Goal: Information Seeking & Learning: Learn about a topic

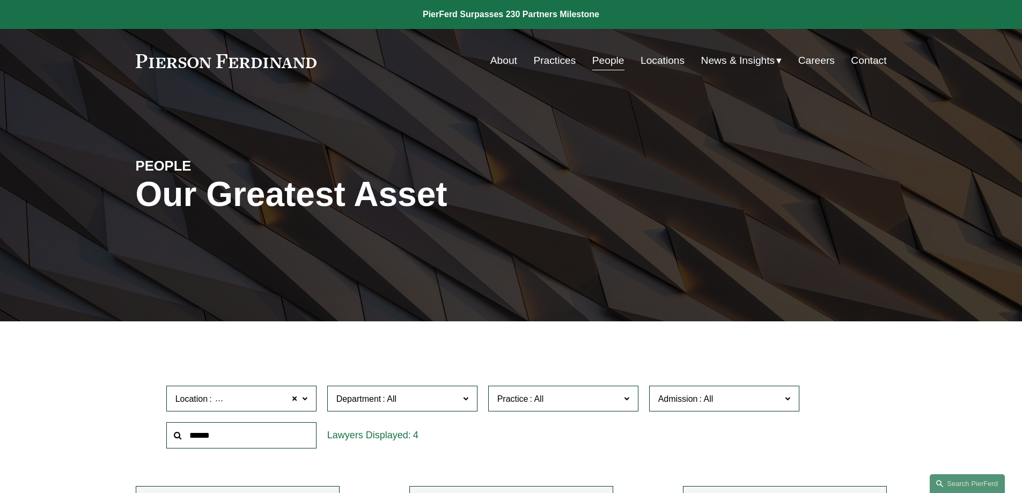
scroll to position [381, 0]
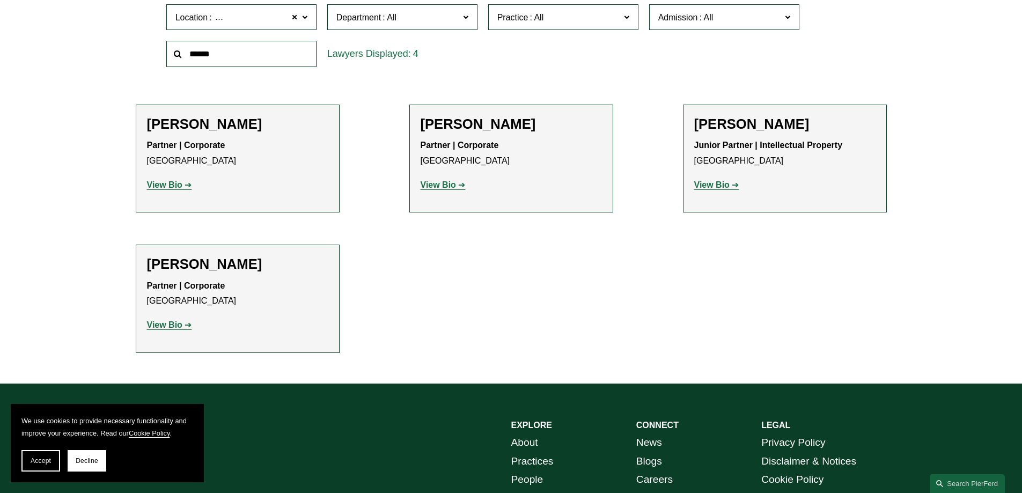
click at [201, 127] on h2 "[PERSON_NAME]" at bounding box center [237, 124] width 181 height 17
click at [174, 182] on strong "View Bio" at bounding box center [164, 184] width 35 height 9
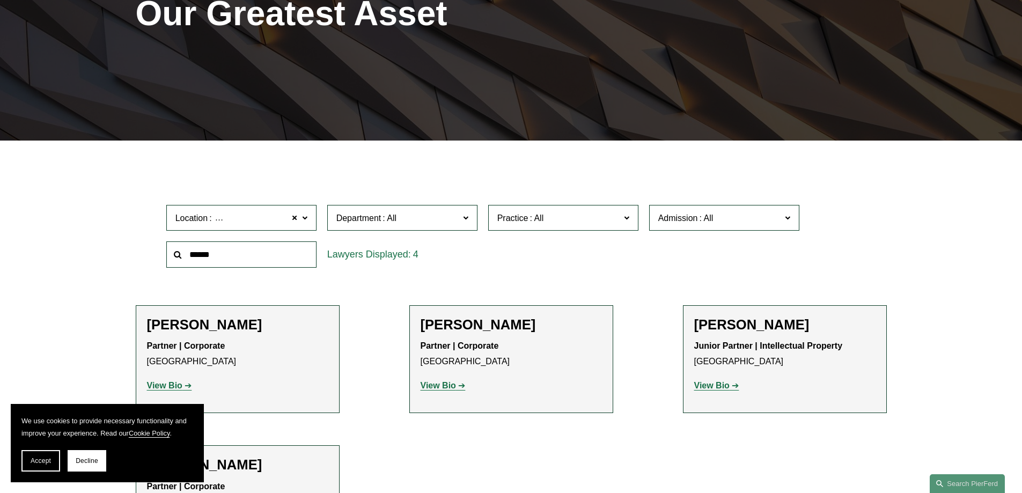
scroll to position [274, 0]
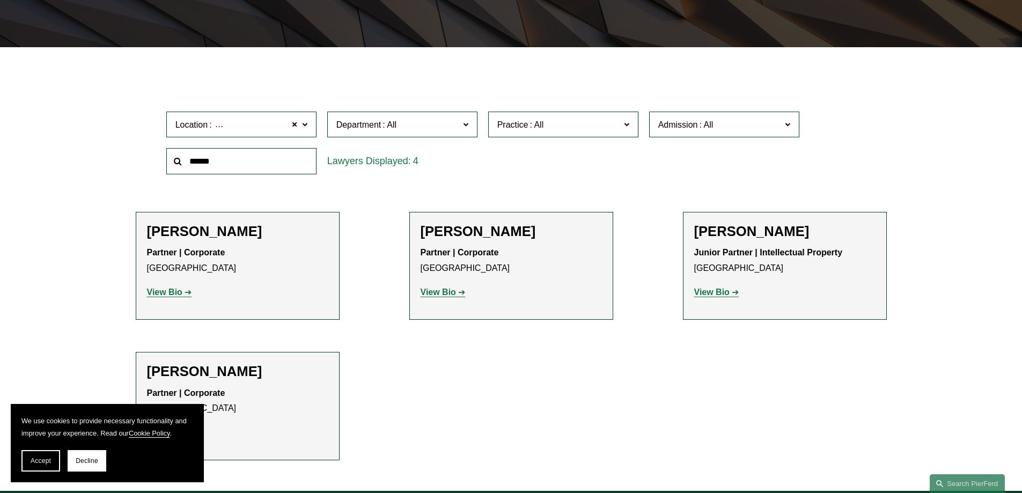
click at [721, 292] on strong "View Bio" at bounding box center [711, 291] width 35 height 9
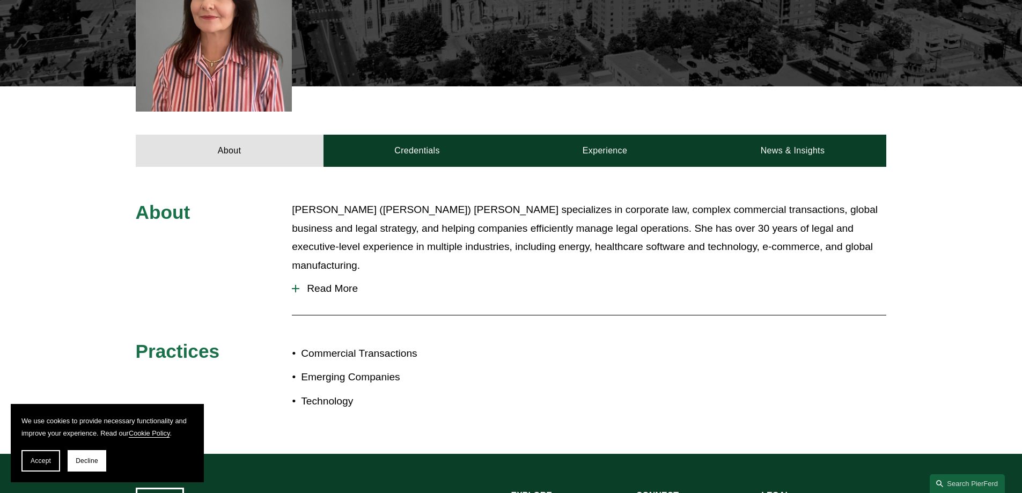
scroll to position [375, 0]
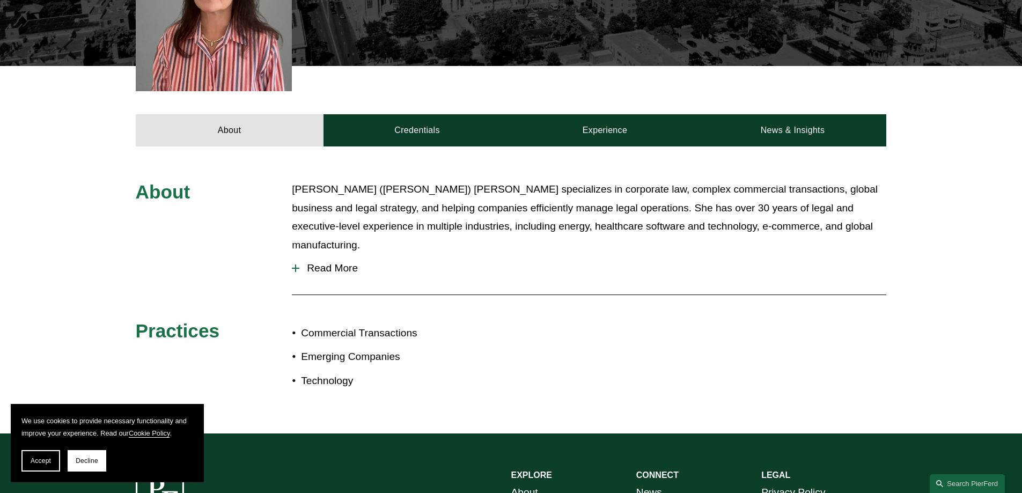
click at [304, 262] on span "Read More" at bounding box center [592, 268] width 587 height 12
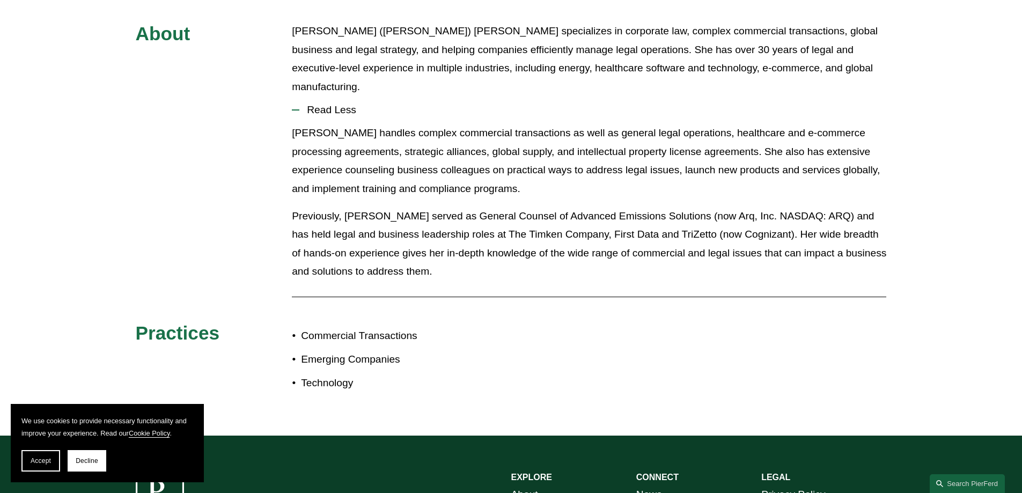
scroll to position [536, 0]
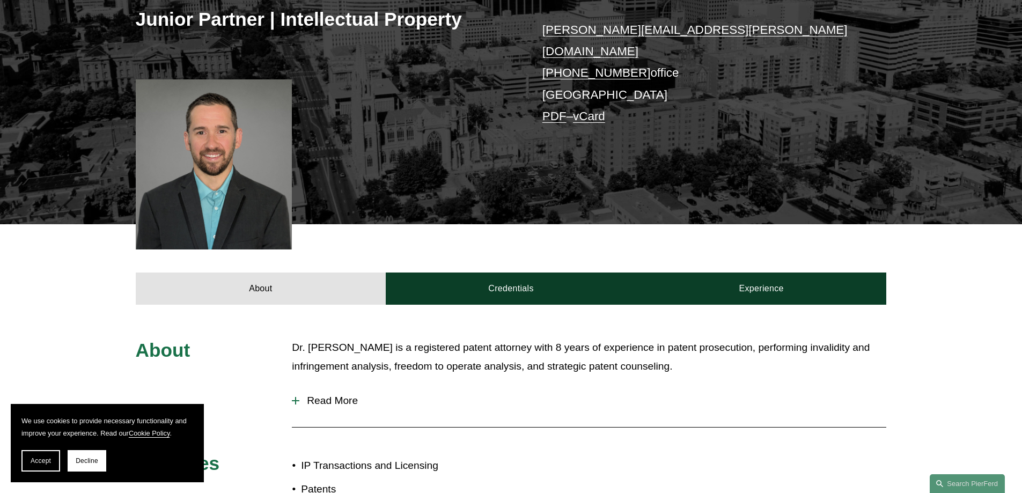
scroll to position [322, 0]
